Goal: Information Seeking & Learning: Learn about a topic

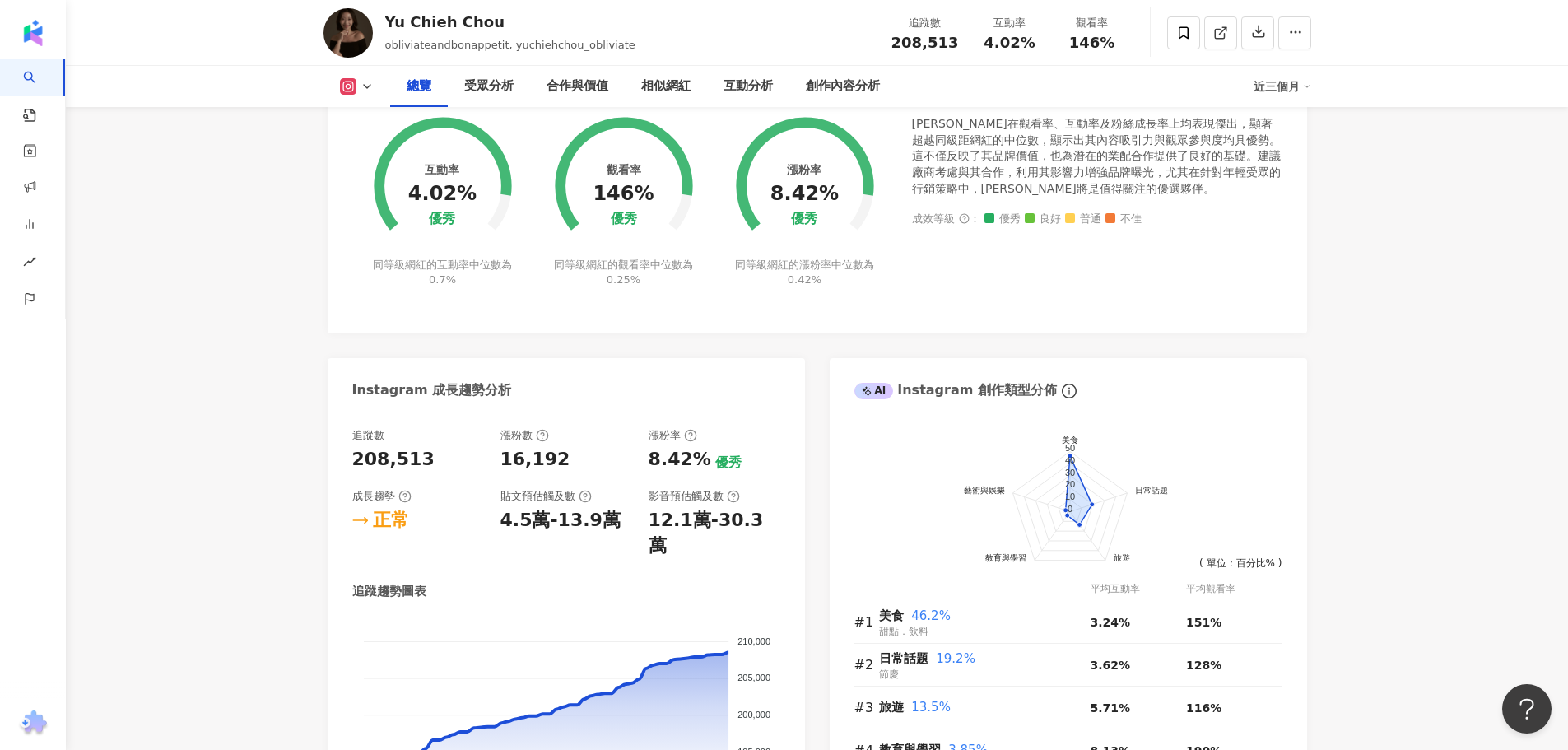
scroll to position [658, 0]
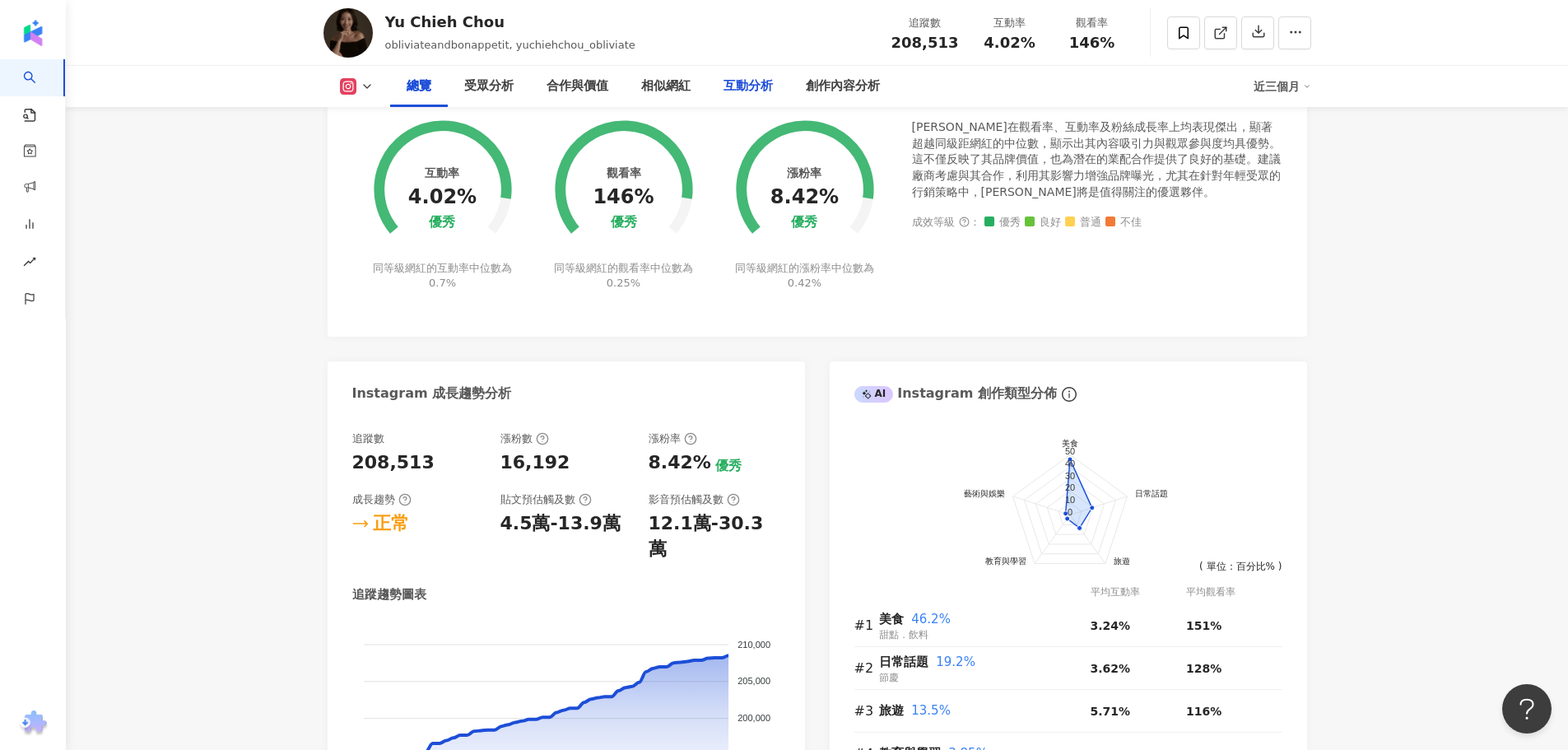
click at [745, 73] on div "互動分析" at bounding box center [748, 86] width 82 height 41
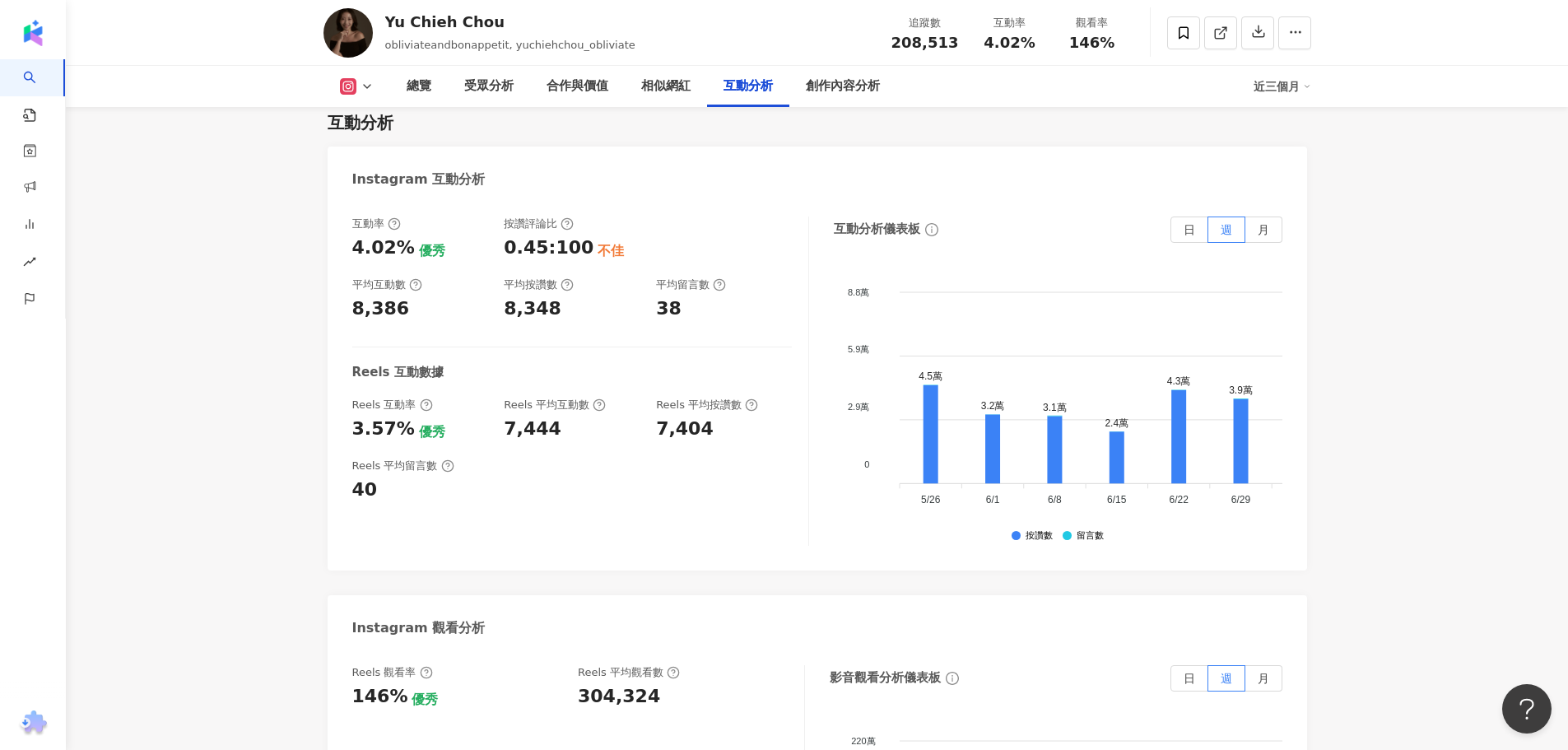
scroll to position [3341, 0]
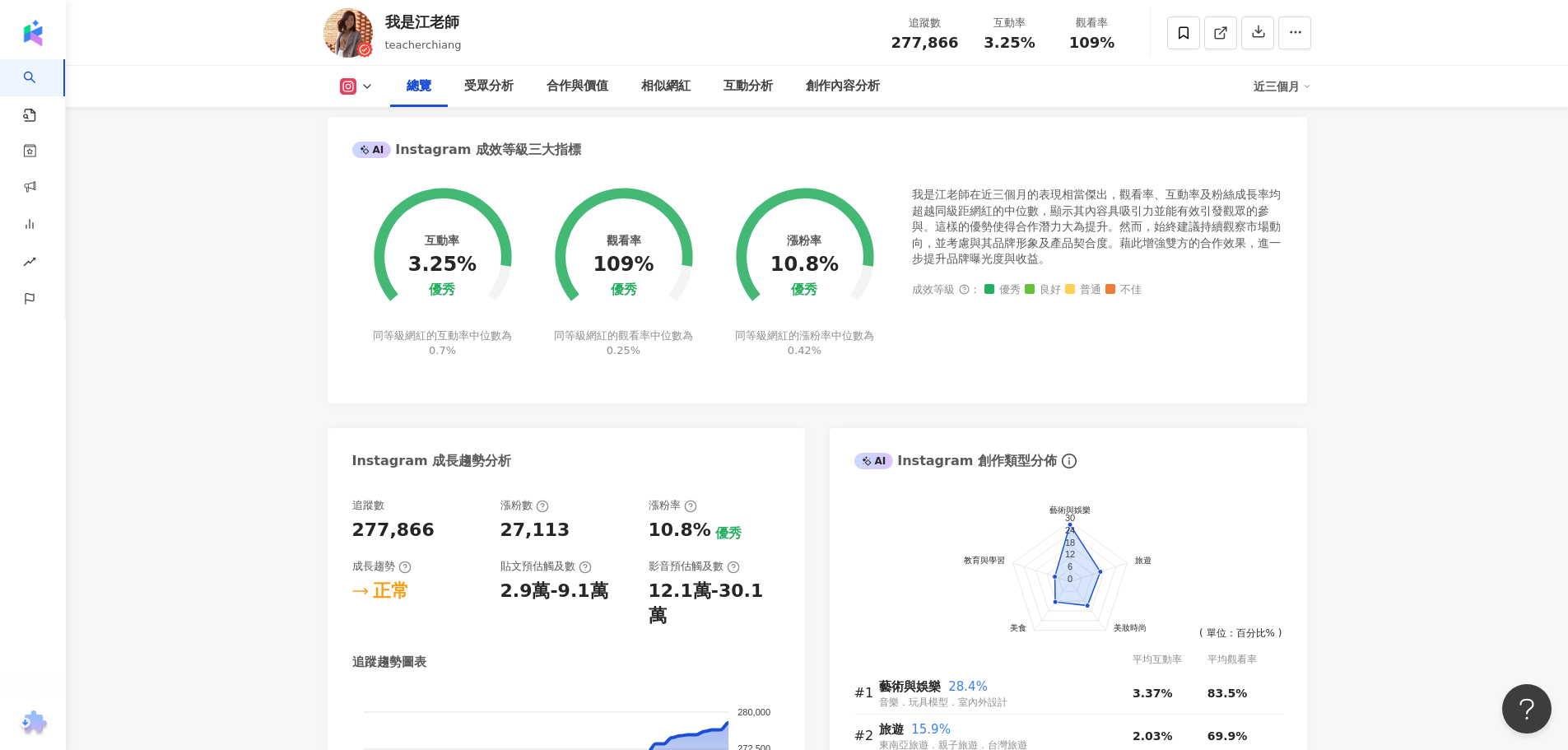
scroll to position [164, 0]
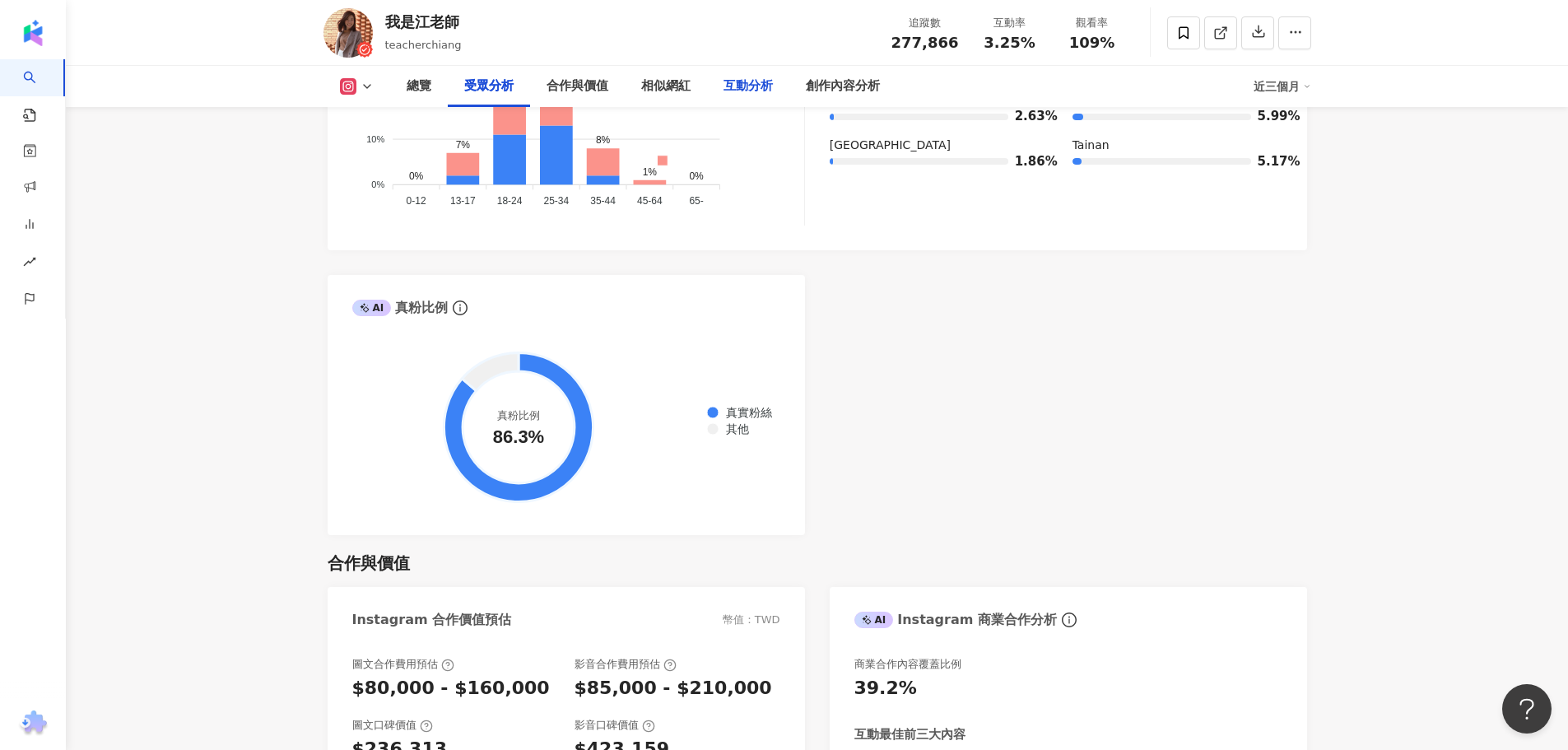
click at [747, 93] on div "互動分析" at bounding box center [748, 86] width 50 height 20
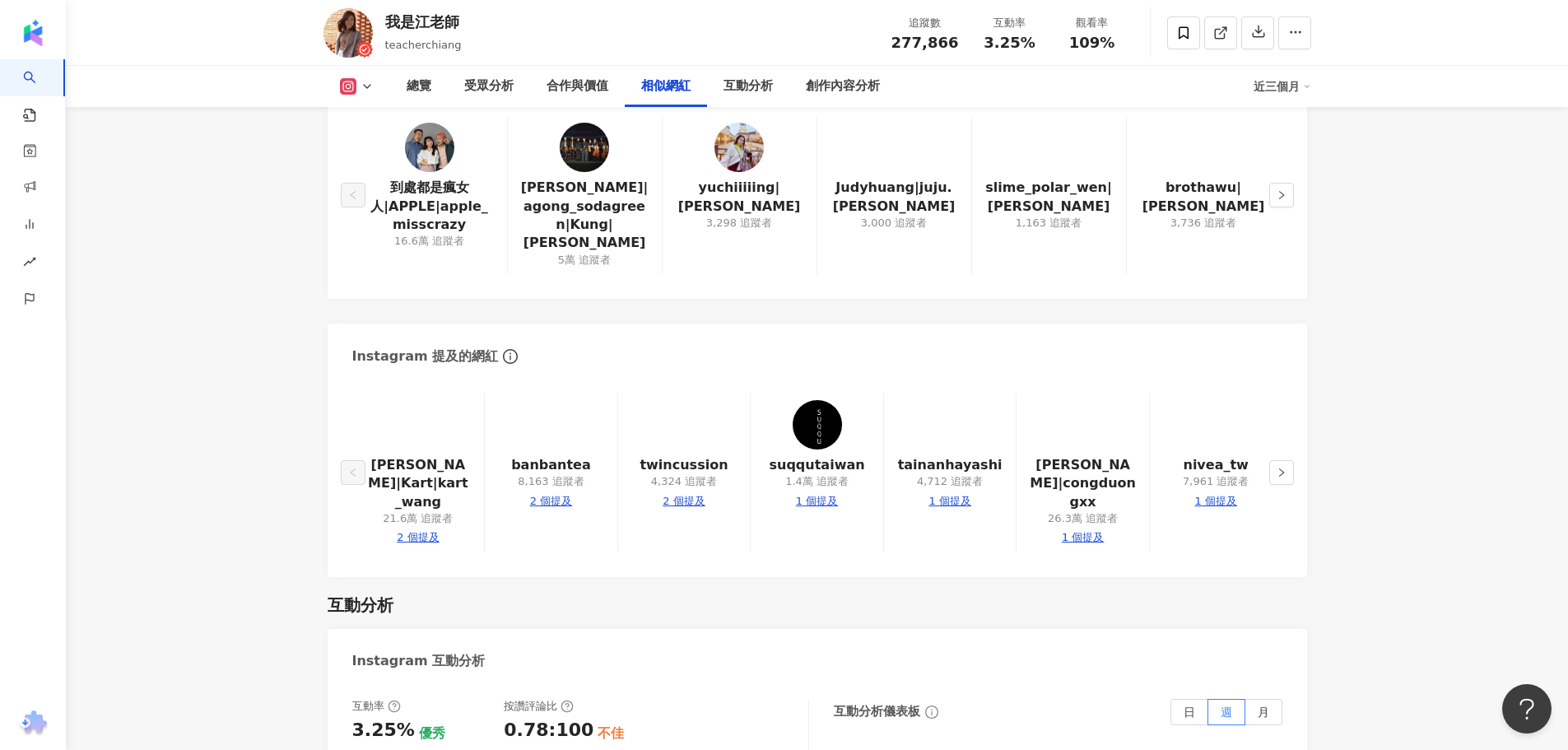
scroll to position [3065, 0]
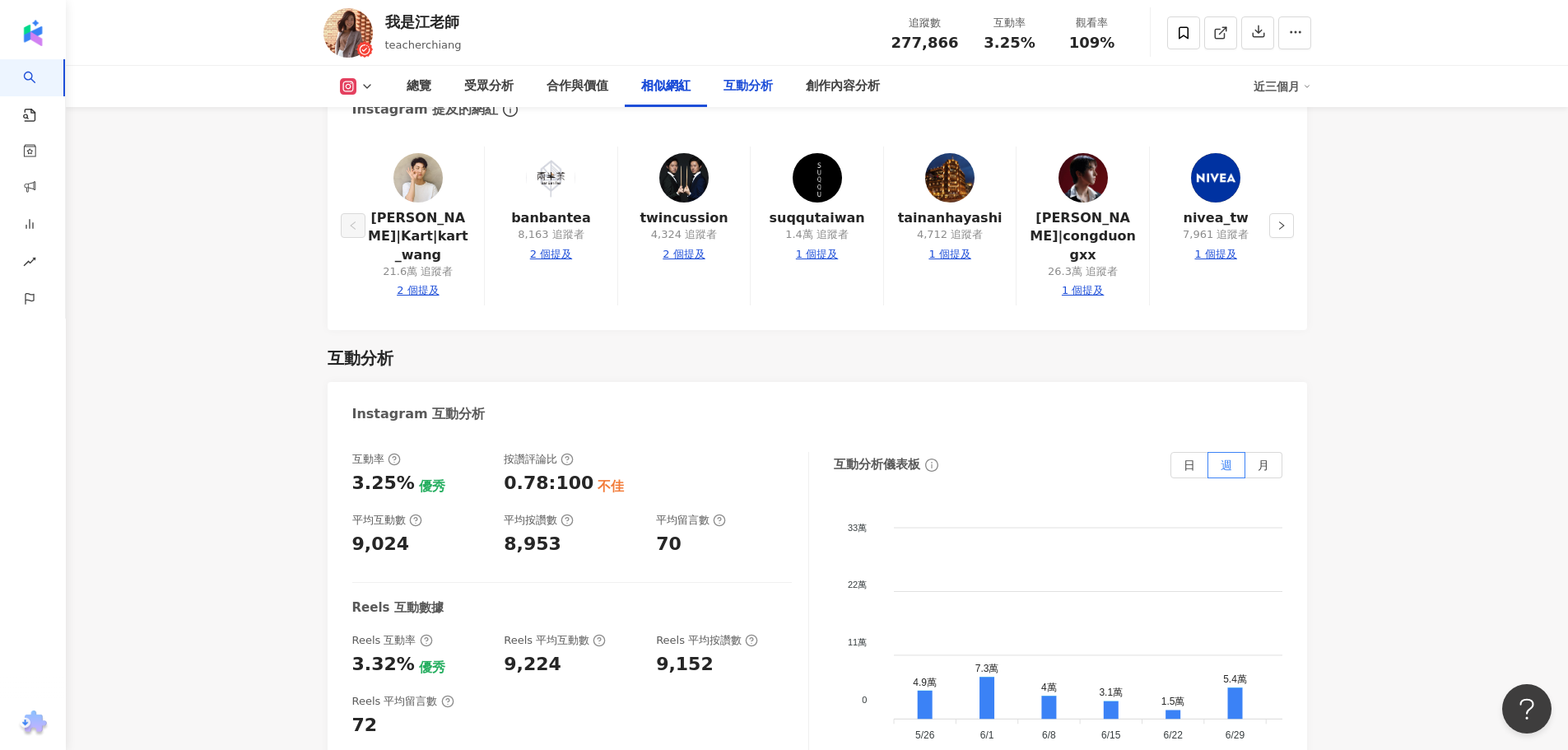
click at [723, 80] on div "互動分析" at bounding box center [748, 86] width 50 height 20
